Goal: Task Accomplishment & Management: Manage account settings

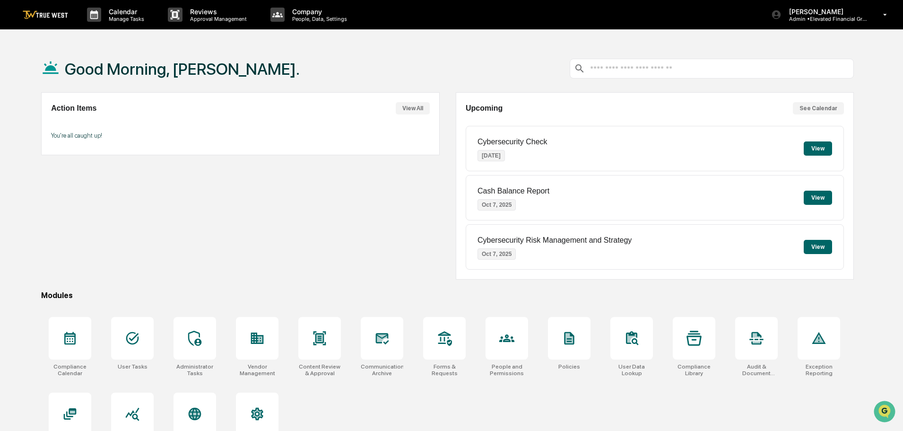
scroll to position [45, 0]
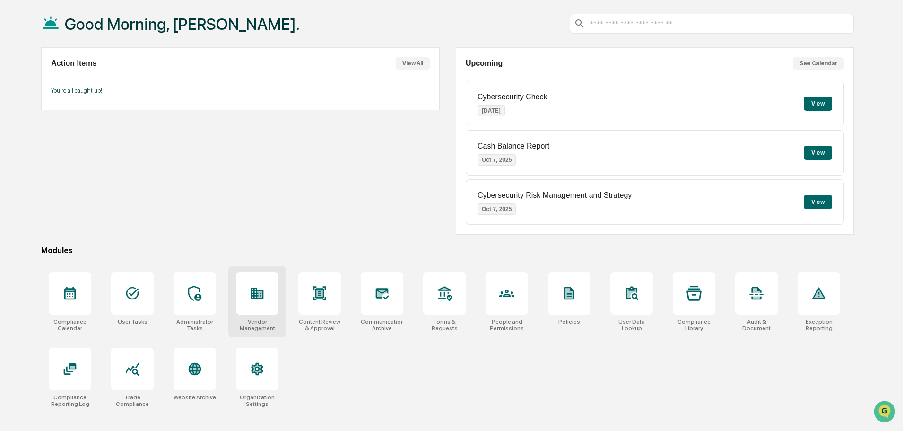
click at [260, 298] on icon at bounding box center [257, 292] width 13 height 11
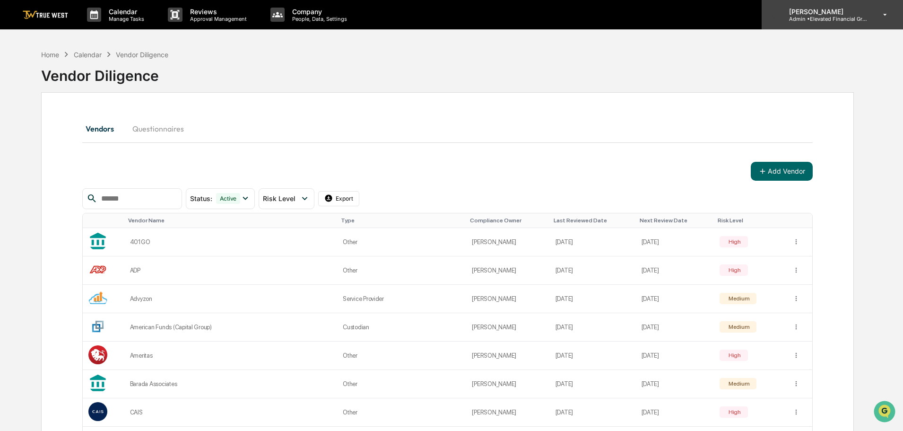
click at [833, 17] on p "Admin • Elevated Financial Group" at bounding box center [825, 19] width 88 height 7
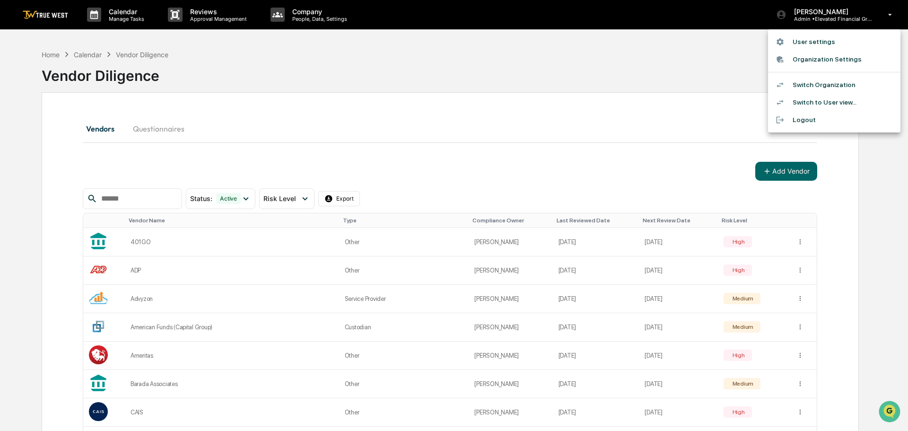
click at [816, 83] on li "Switch Organization" at bounding box center [834, 84] width 132 height 17
